Goal: Navigation & Orientation: Find specific page/section

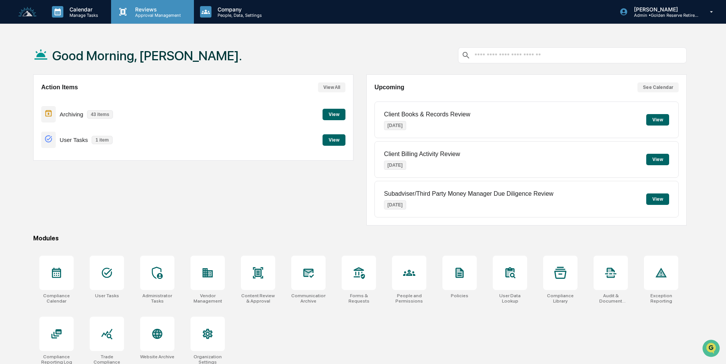
click at [144, 11] on p "Reviews" at bounding box center [157, 9] width 56 height 6
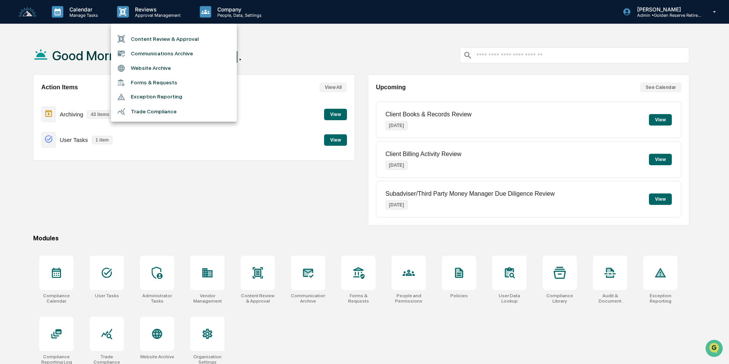
click at [229, 15] on div at bounding box center [364, 182] width 729 height 364
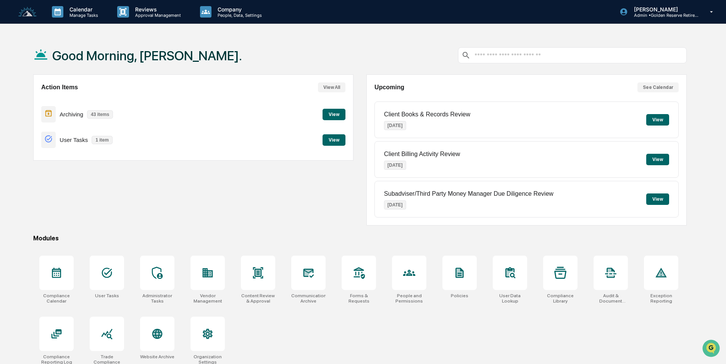
click at [229, 15] on p "People, Data, Settings" at bounding box center [238, 15] width 54 height 5
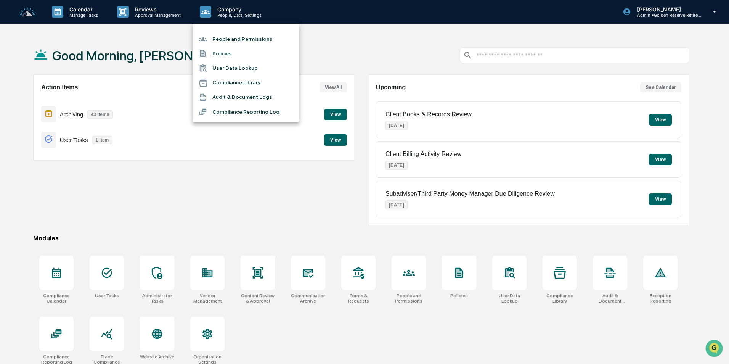
click at [72, 7] on div at bounding box center [364, 182] width 729 height 364
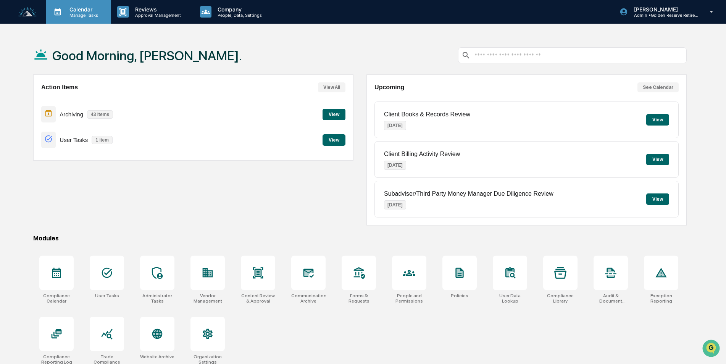
click at [78, 11] on p "Calendar" at bounding box center [82, 9] width 39 height 6
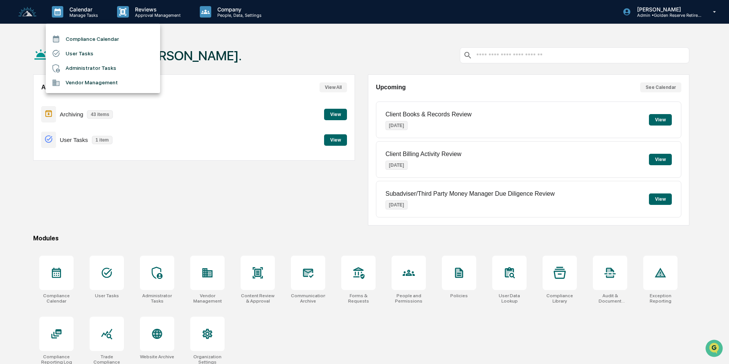
click at [217, 36] on div at bounding box center [364, 182] width 729 height 364
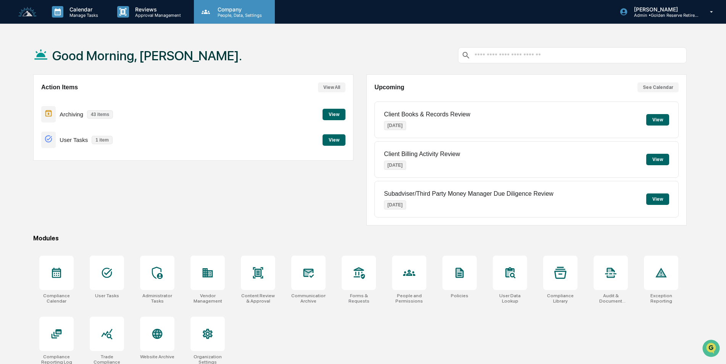
click at [212, 11] on p "Company" at bounding box center [238, 9] width 54 height 6
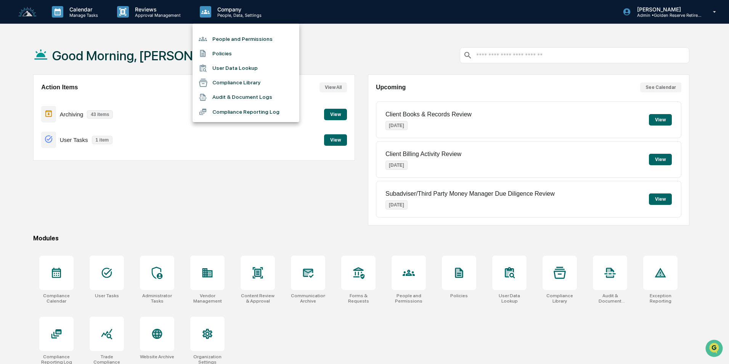
click at [313, 49] on div at bounding box center [364, 182] width 729 height 364
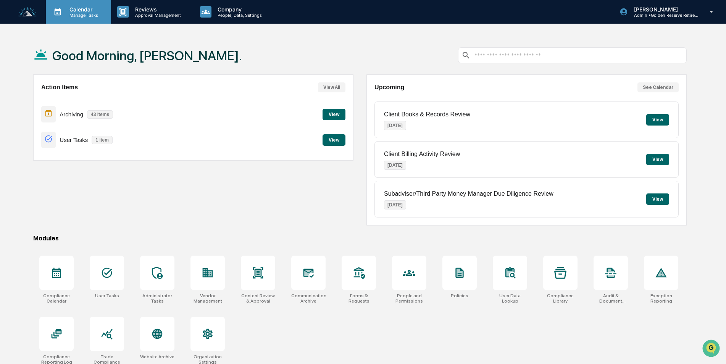
click at [80, 13] on p "Manage Tasks" at bounding box center [82, 15] width 39 height 5
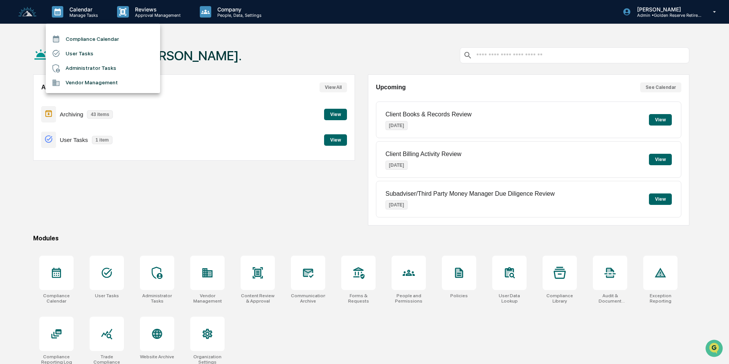
click at [171, 225] on div at bounding box center [364, 182] width 729 height 364
